Goal: Task Accomplishment & Management: Use online tool/utility

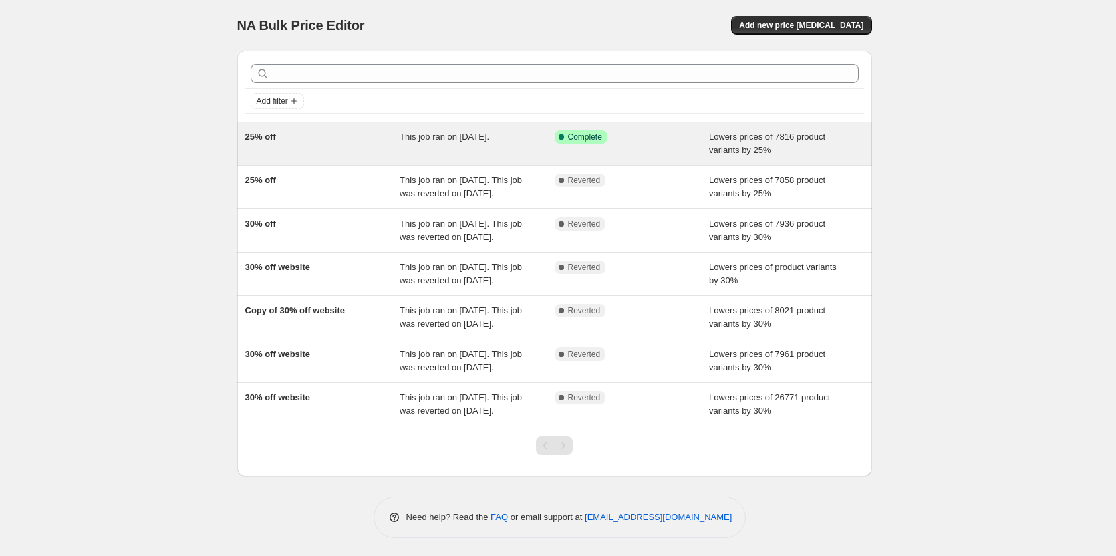
click at [581, 137] on span "Complete" at bounding box center [585, 137] width 34 height 11
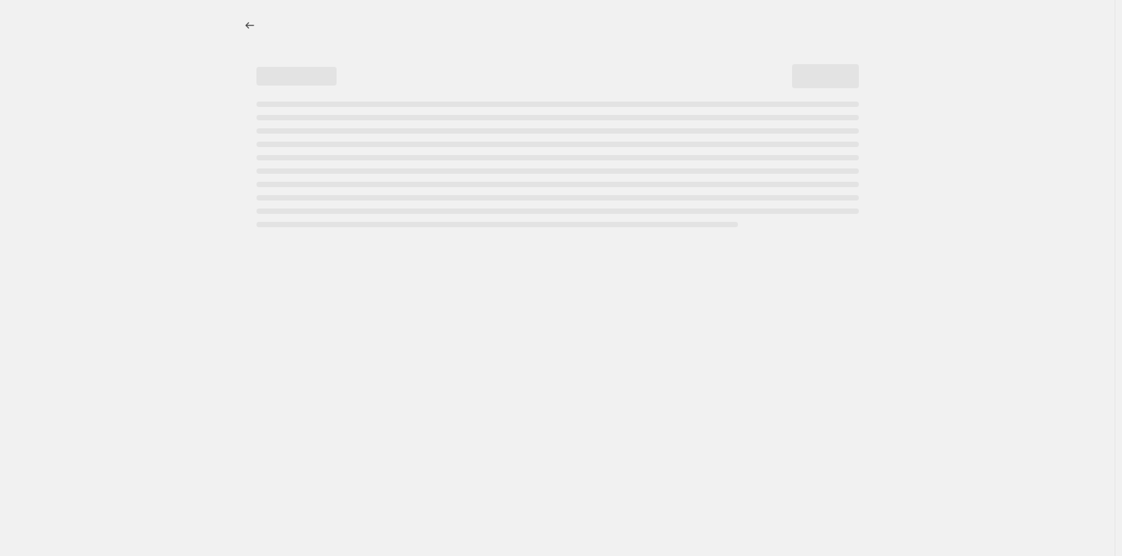
select select "percentage"
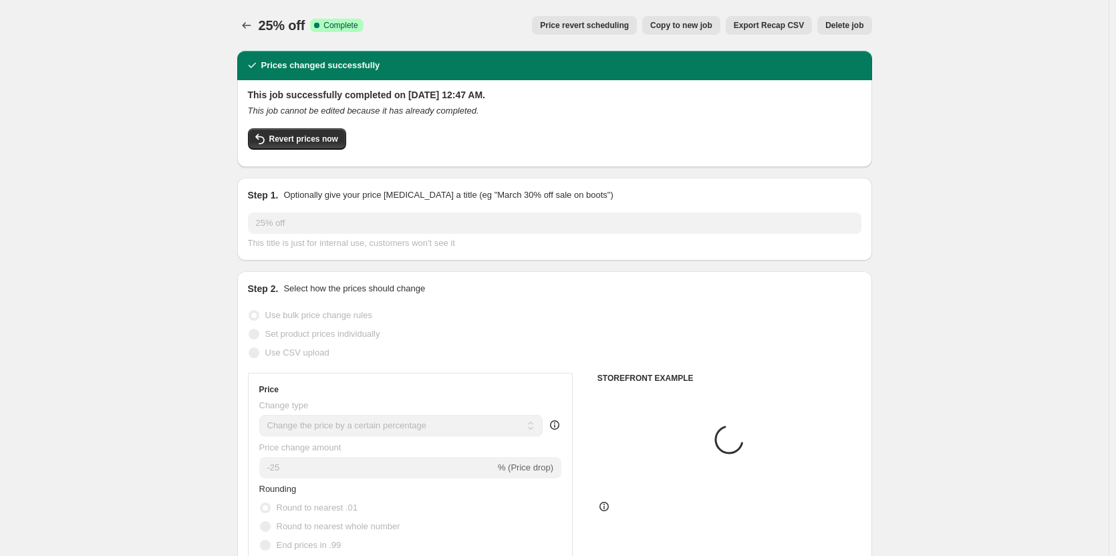
select select "collection"
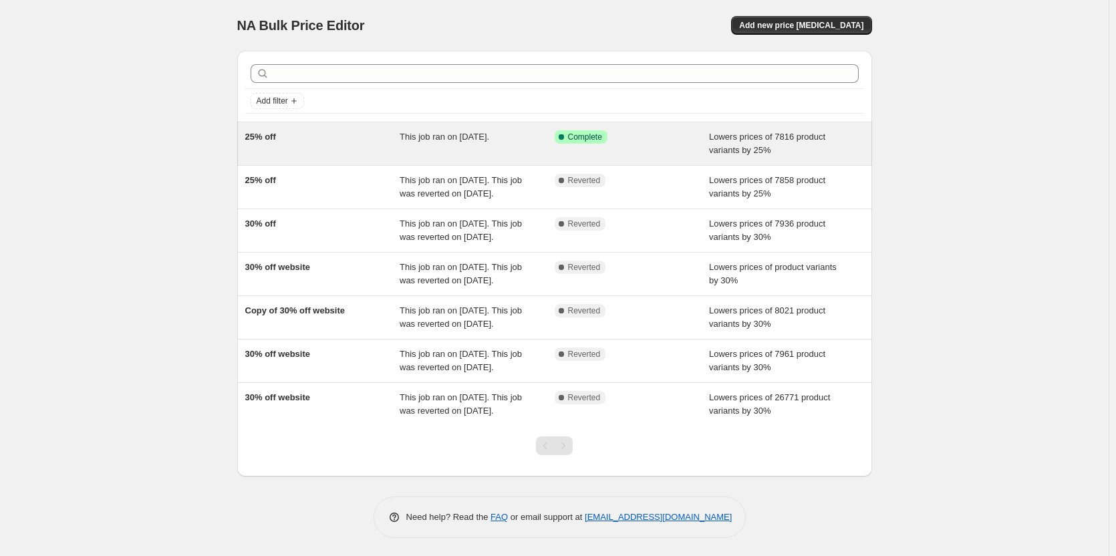
click at [430, 137] on span "This job ran on [DATE]." at bounding box center [445, 137] width 90 height 10
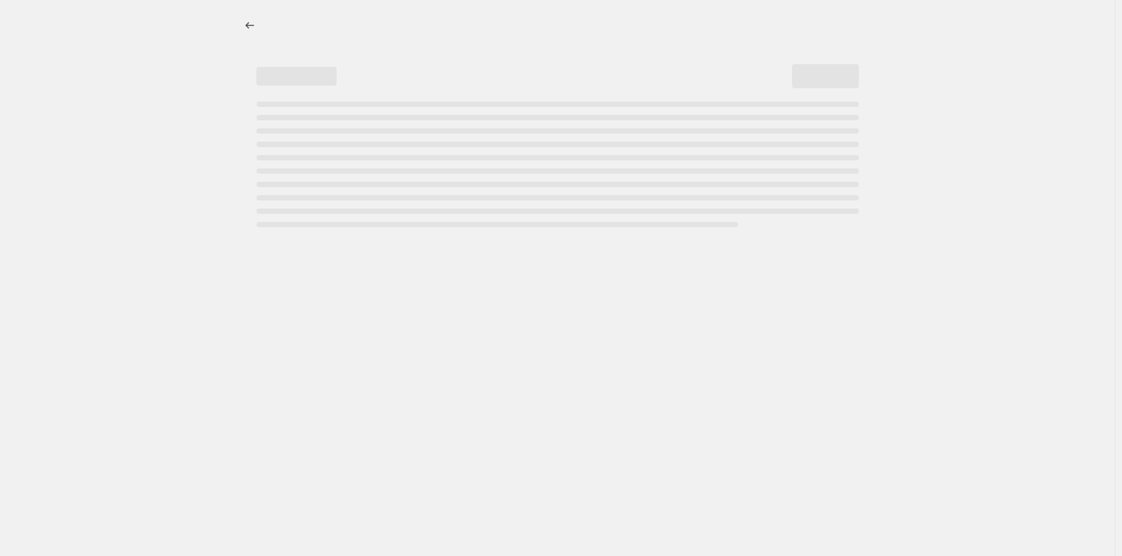
select select "percentage"
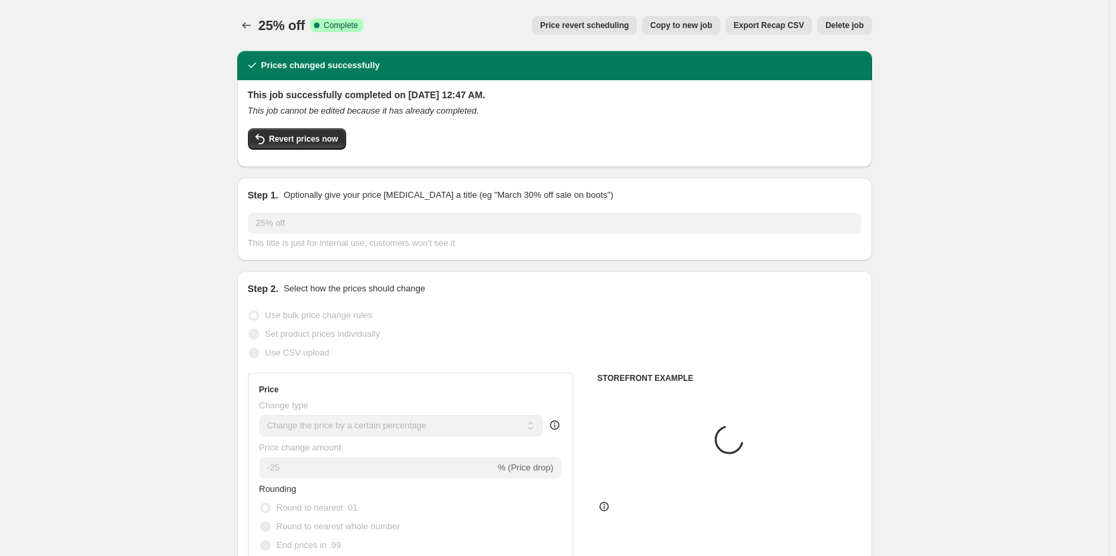
select select "collection"
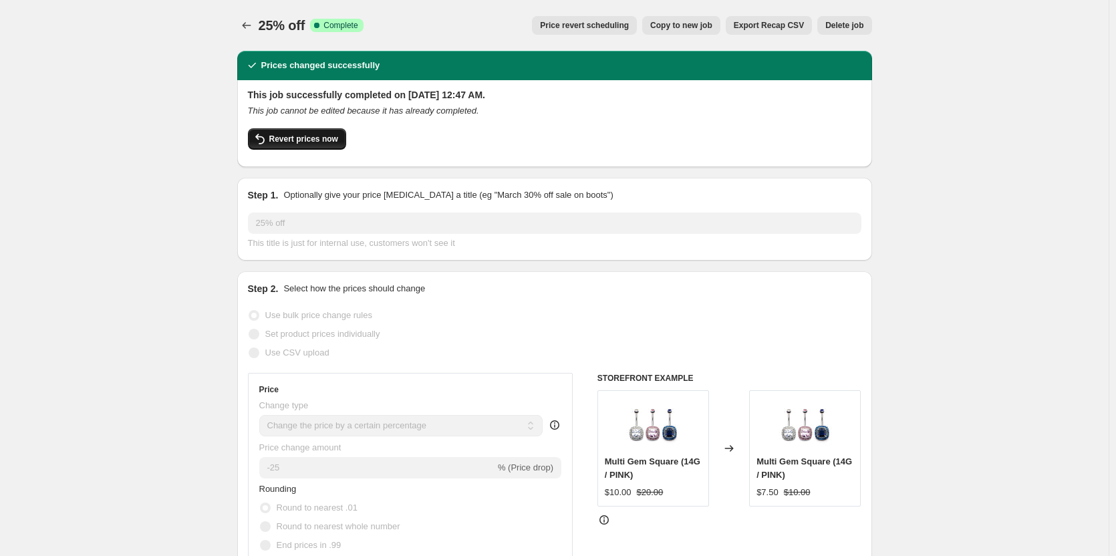
click at [320, 144] on button "Revert prices now" at bounding box center [297, 138] width 98 height 21
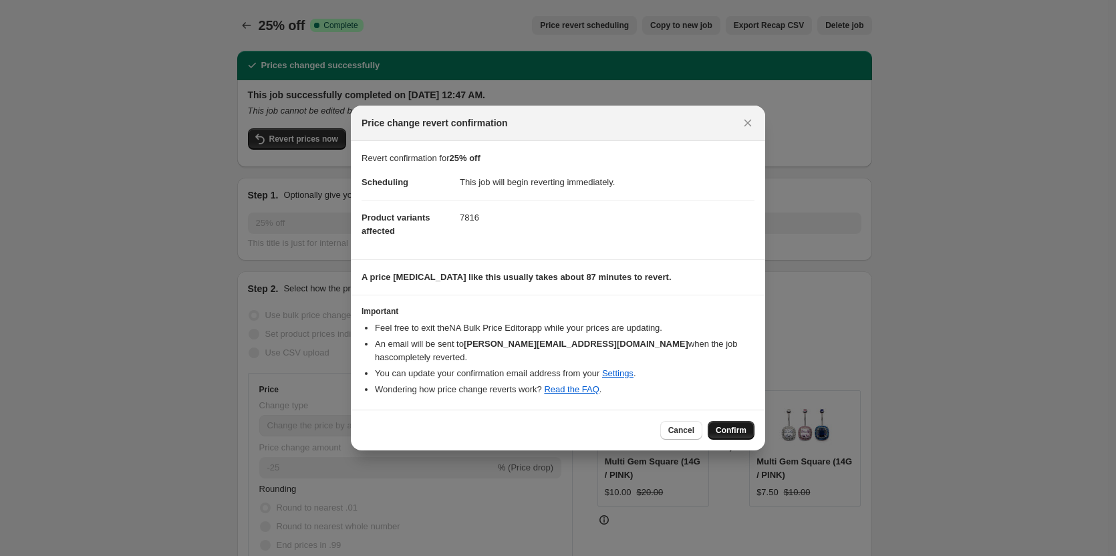
click at [721, 425] on span "Confirm" at bounding box center [731, 430] width 31 height 11
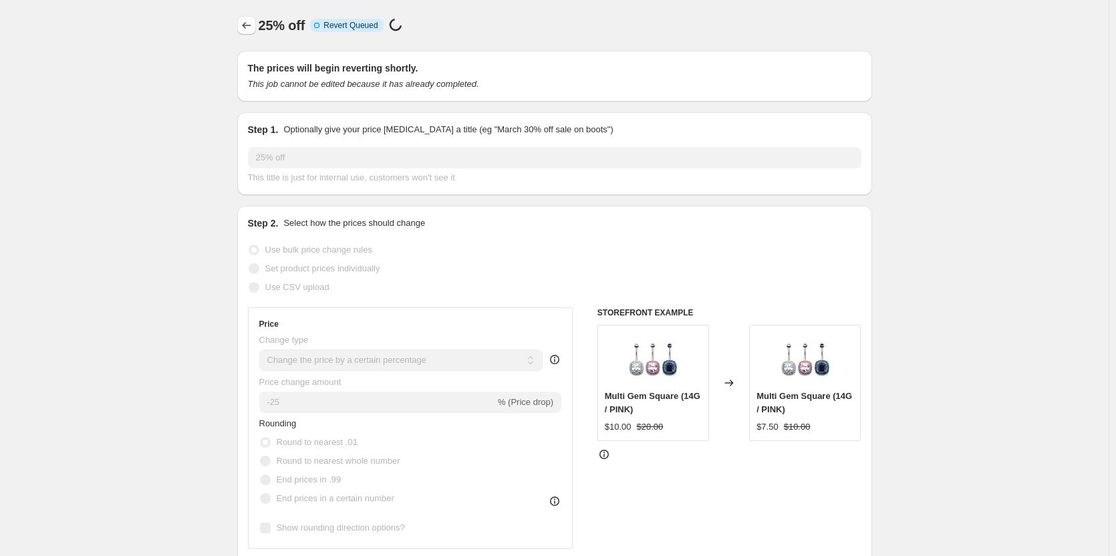
click at [250, 27] on icon "Price change jobs" at bounding box center [246, 25] width 13 height 13
